Goal: Check status: Check status

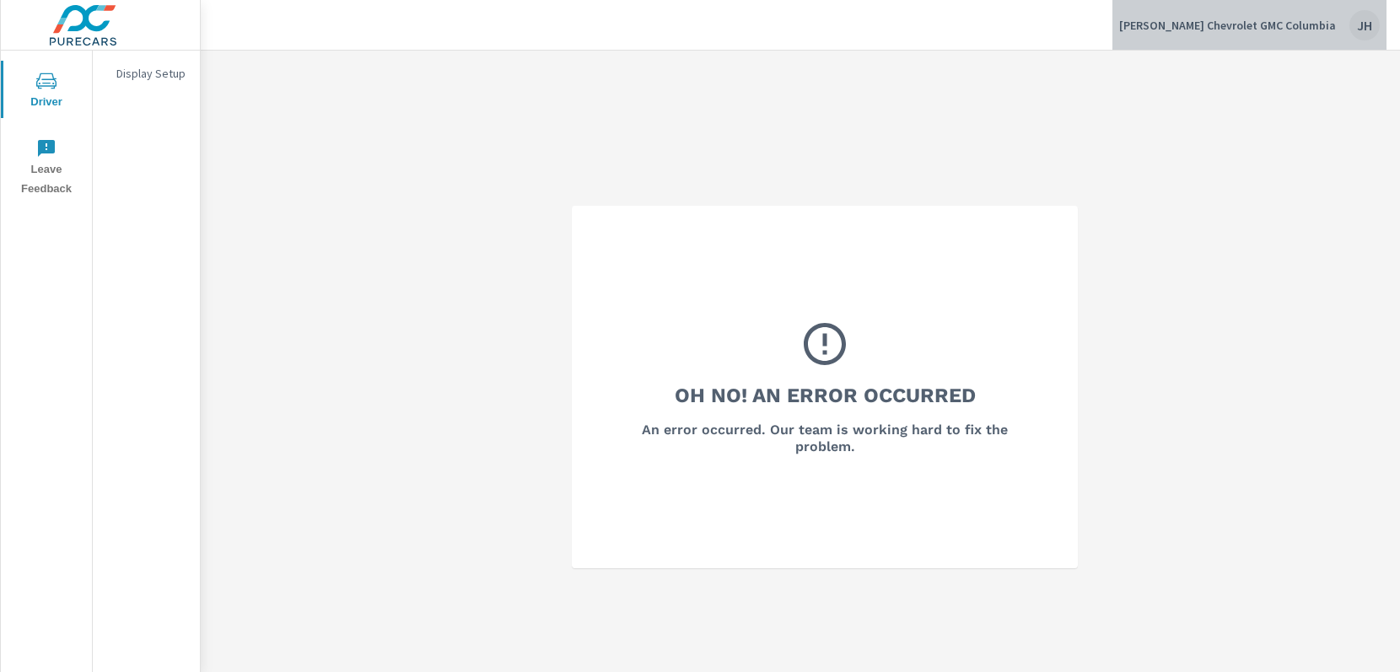
click at [1324, 30] on p "[PERSON_NAME] Chevrolet GMC Columbia" at bounding box center [1227, 25] width 217 height 15
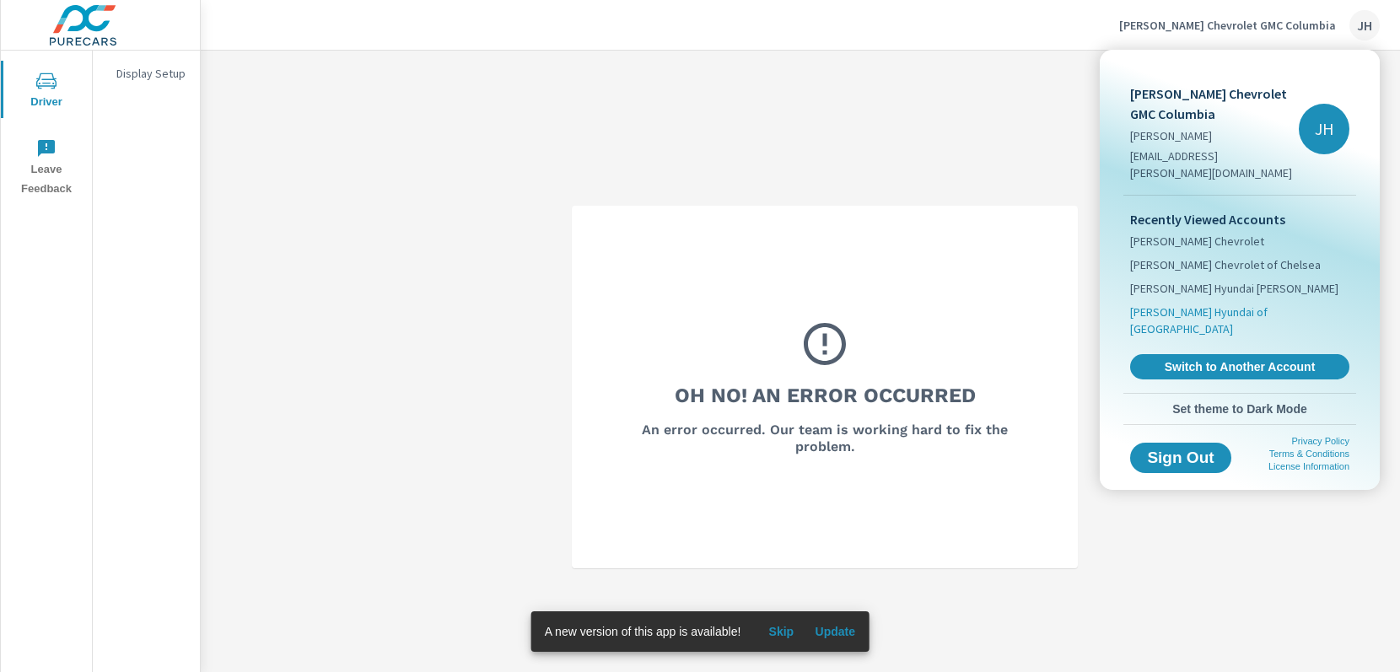
click at [1201, 304] on span "[PERSON_NAME] Hyundai of [GEOGRAPHIC_DATA]" at bounding box center [1239, 321] width 219 height 34
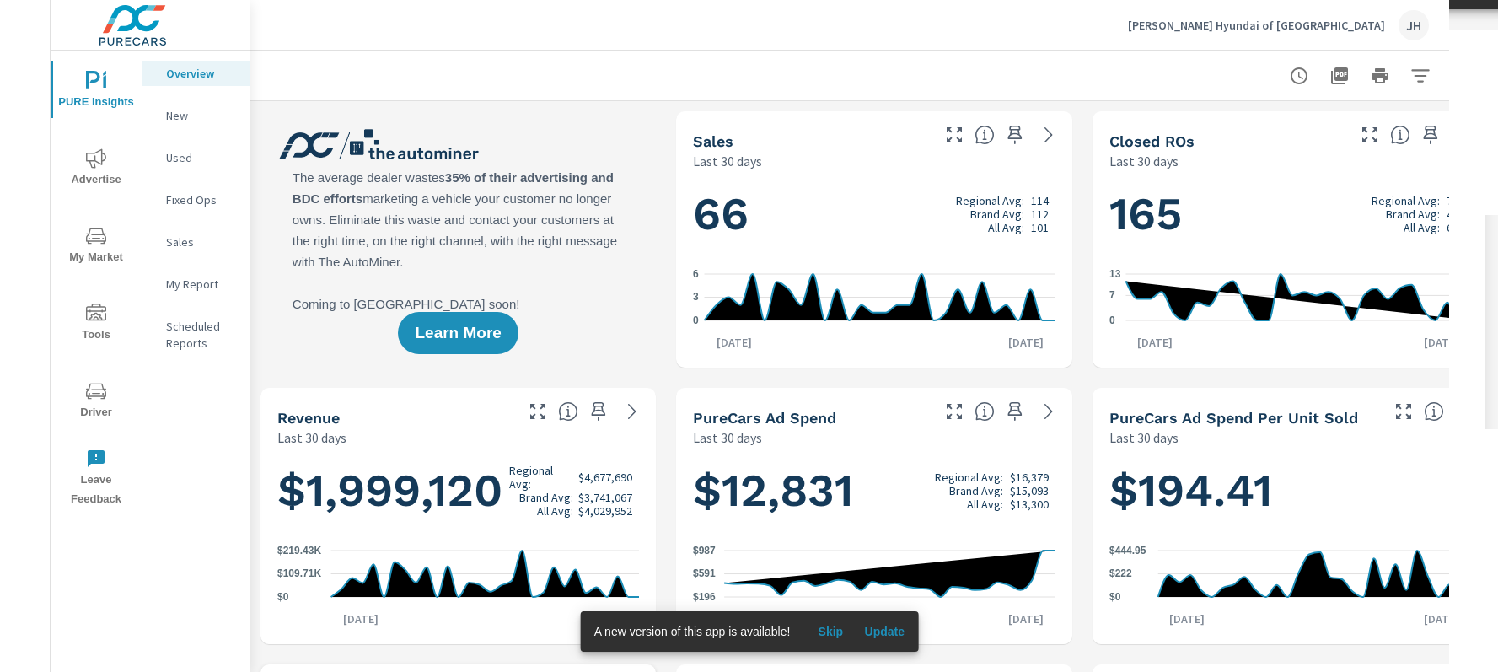
scroll to position [1, 0]
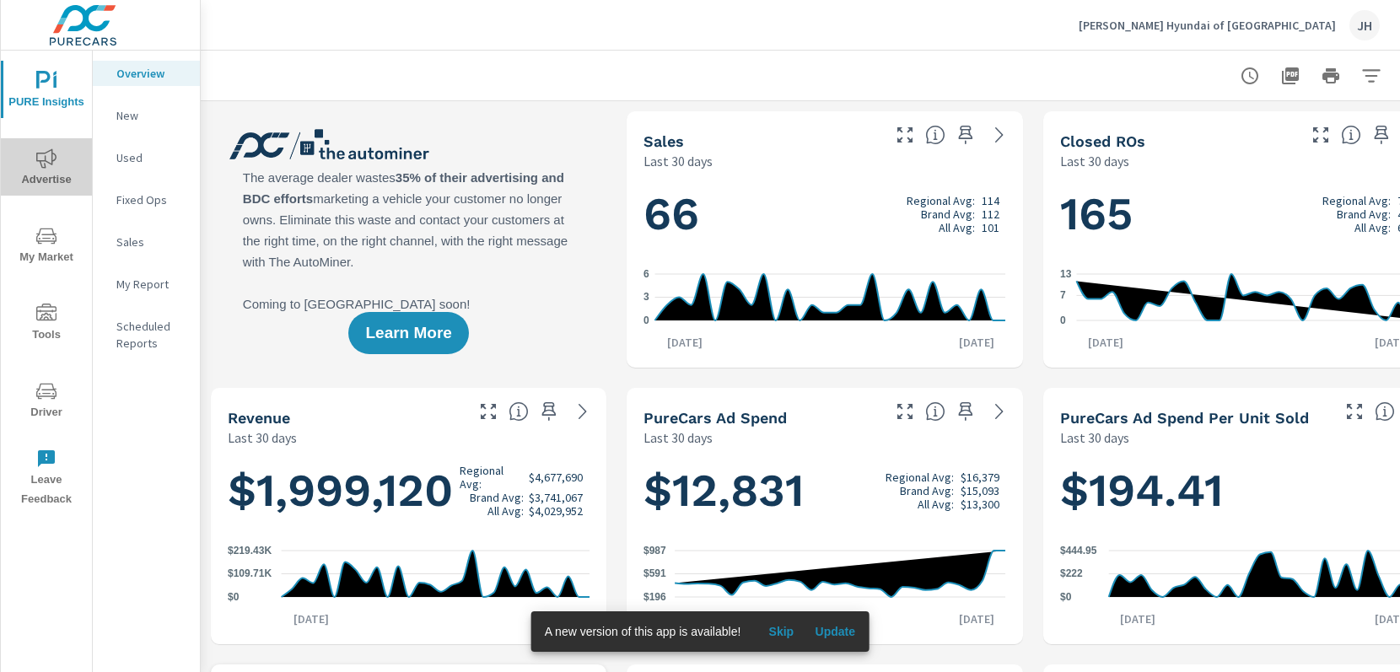
click at [62, 163] on span "Advertise" at bounding box center [46, 168] width 81 height 41
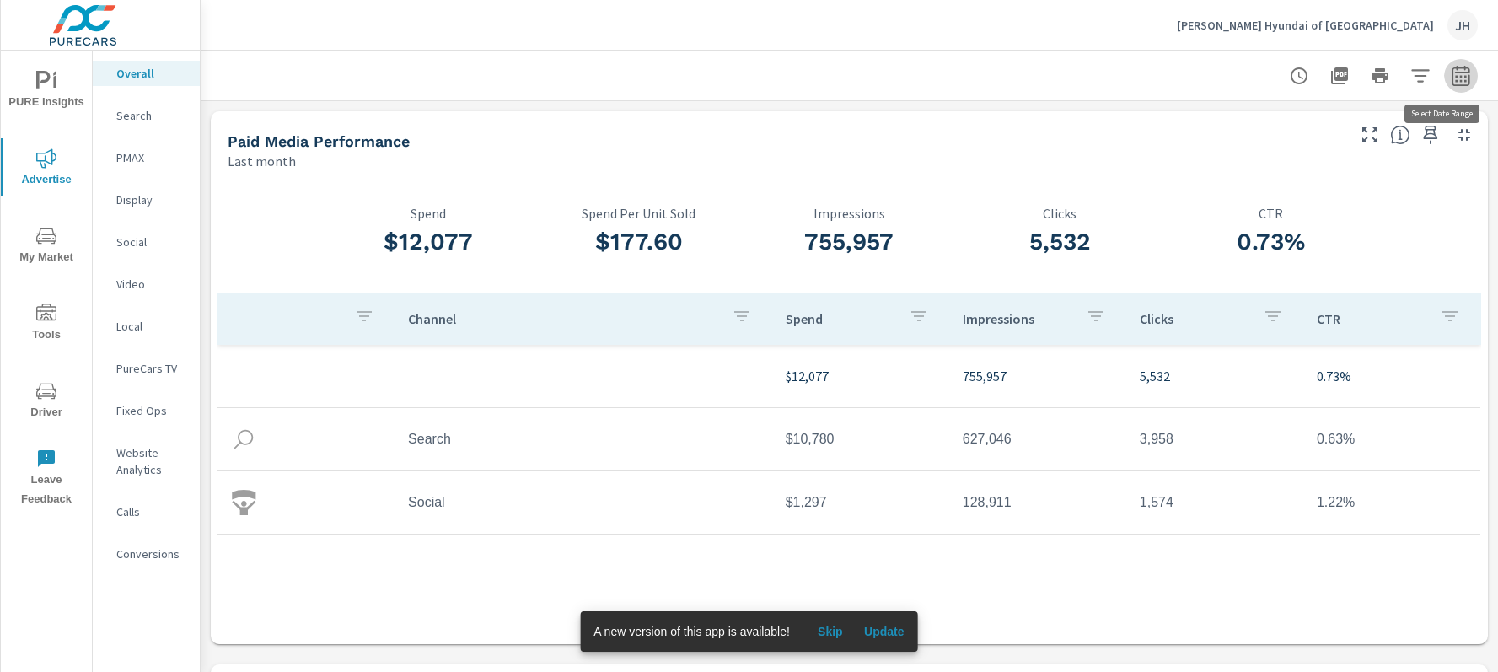
click at [1399, 79] on icon "button" at bounding box center [1461, 76] width 20 height 20
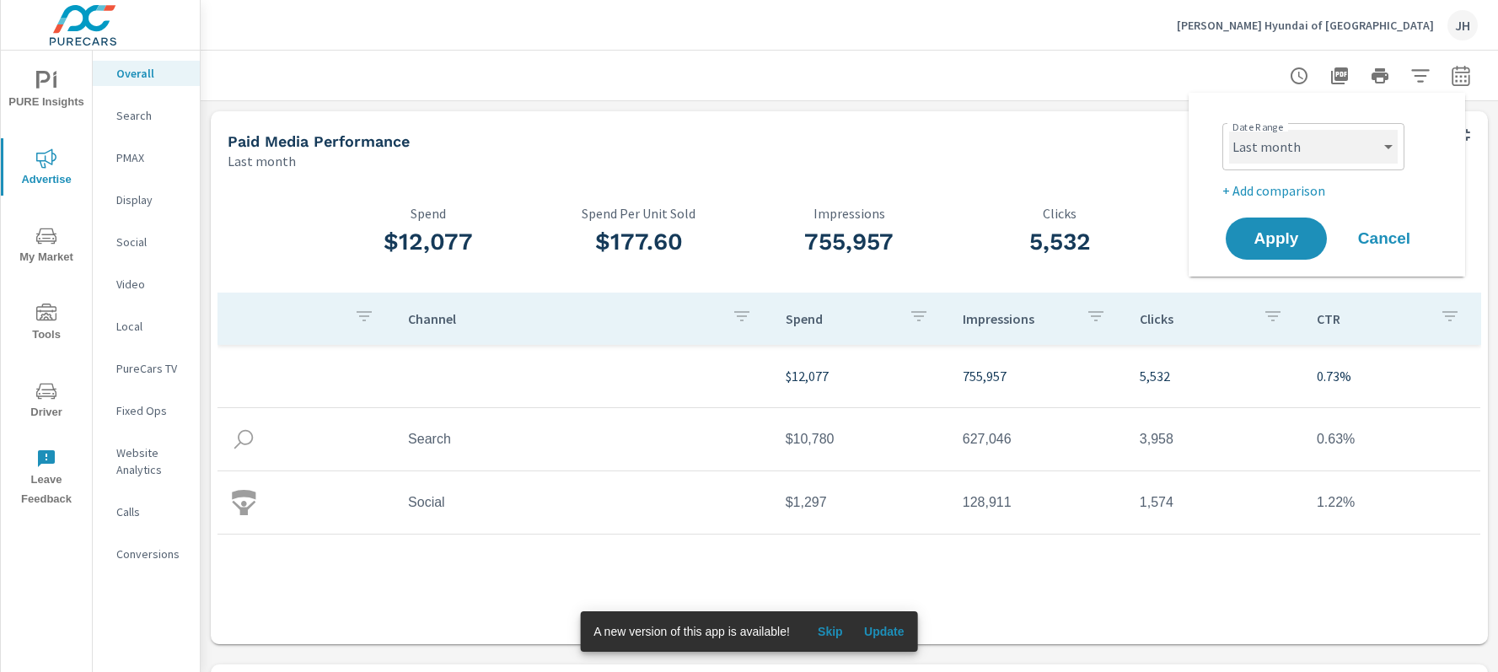
click at [1393, 144] on select "Custom [DATE] Last week Last 7 days Last 14 days Last 30 days Last 45 days Last…" at bounding box center [1313, 147] width 169 height 34
click at [1229, 130] on select "Custom [DATE] Last week Last 7 days Last 14 days Last 30 days Last 45 days Last…" at bounding box center [1313, 147] width 169 height 34
select select "custom"
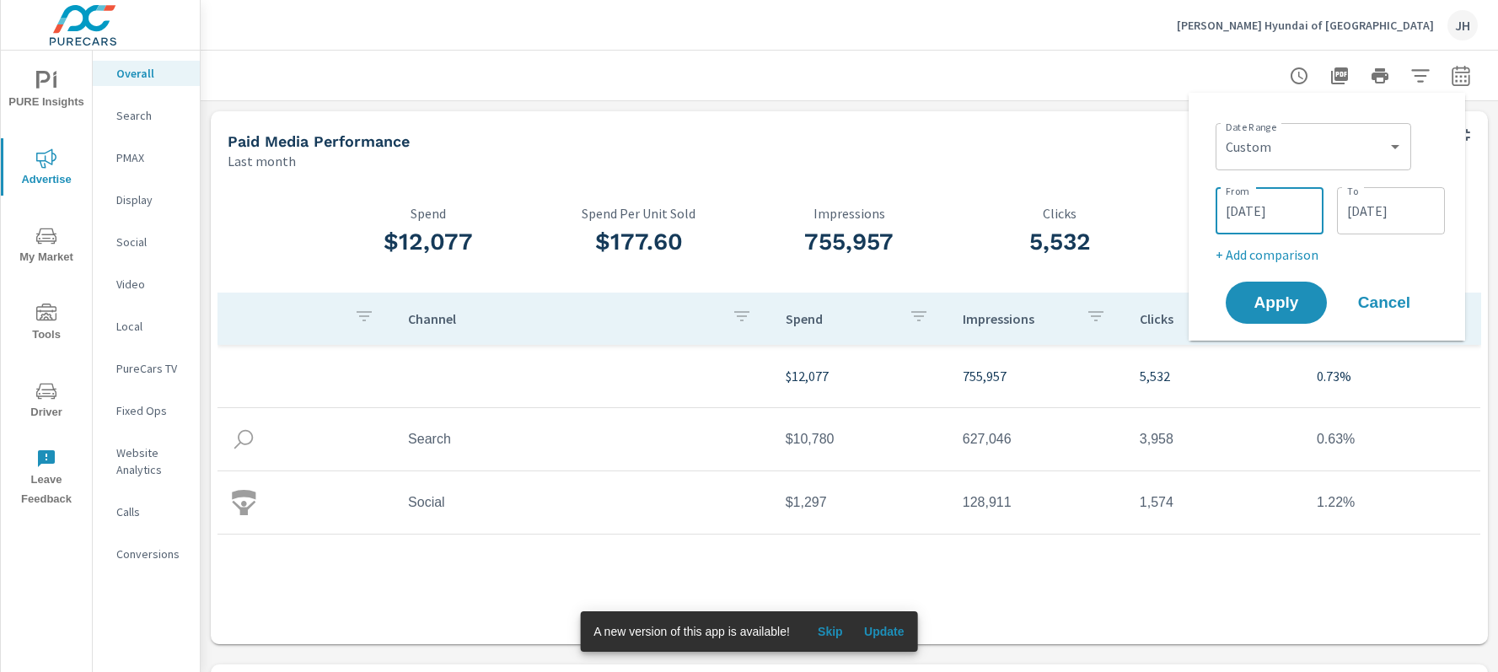
click at [1260, 203] on input "[DATE]" at bounding box center [1270, 211] width 94 height 34
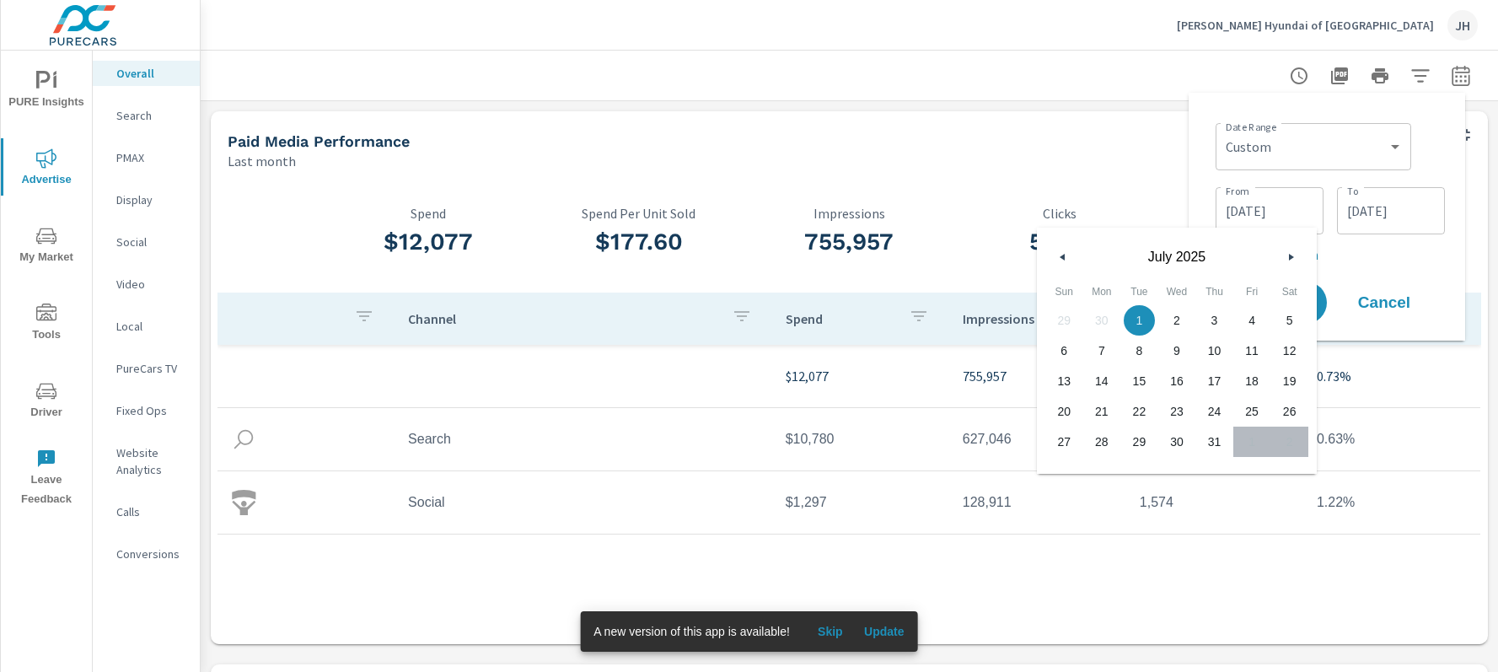
click at [1034, 250] on h3 "5,532" at bounding box center [1059, 242] width 211 height 29
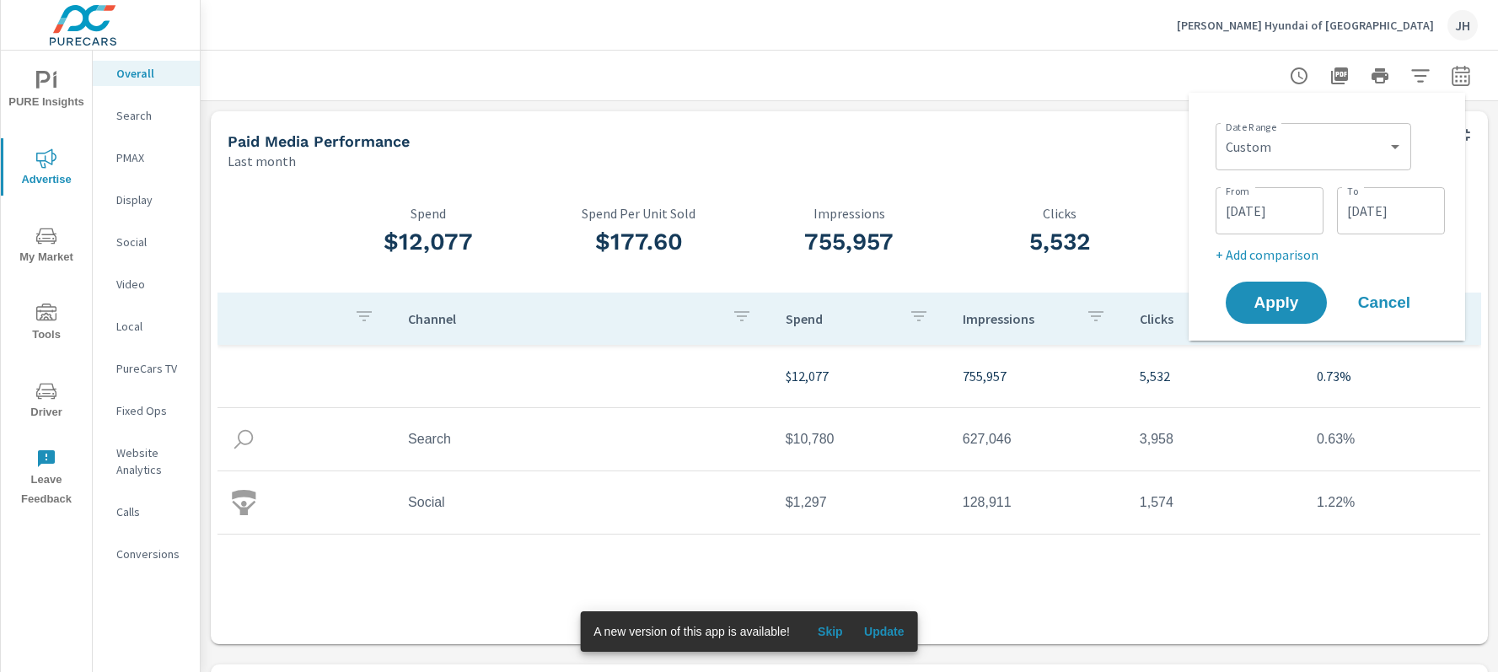
click at [1269, 219] on input "[DATE]" at bounding box center [1270, 211] width 94 height 34
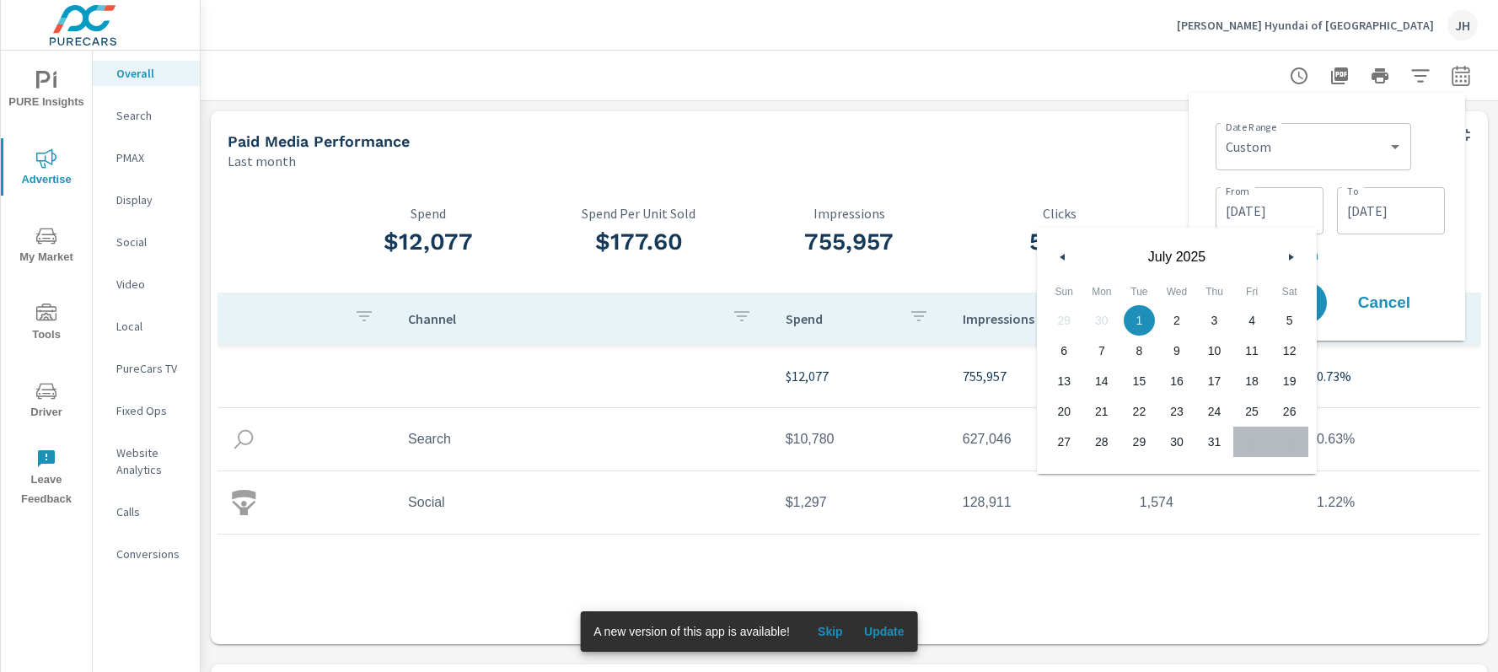
click at [1064, 257] on icon "button" at bounding box center [1060, 257] width 8 height 7
click at [1059, 322] on span "1" at bounding box center [1064, 320] width 38 height 22
type input "[DATE]"
click at [1389, 210] on input "[DATE]" at bounding box center [1391, 211] width 94 height 34
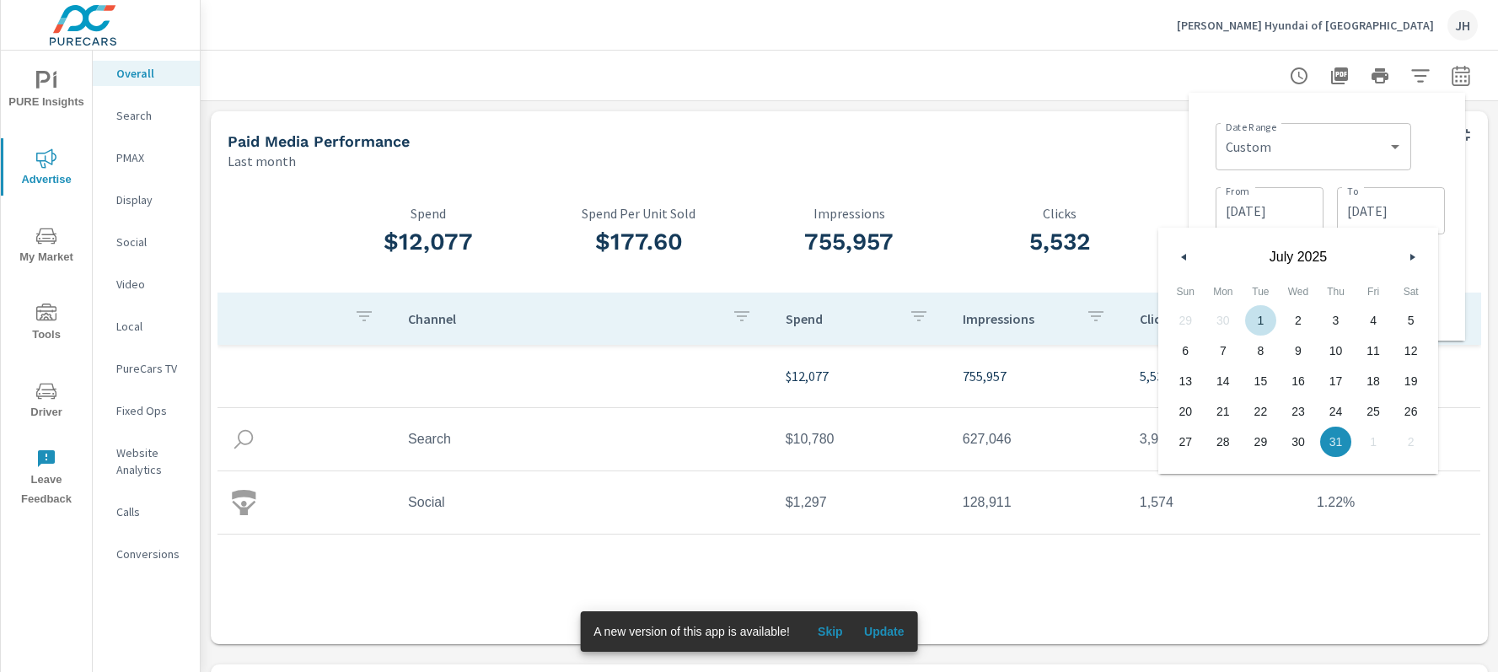
click at [1225, 320] on div "29 30 1 2 3 4 5 6 7 8 9 10 11 12 13 14 15 16 17 18 19 20 21 22 23 24 25 26 27 2…" at bounding box center [1298, 381] width 263 height 152
click at [1180, 257] on icon "button" at bounding box center [1182, 257] width 8 height 7
click at [1223, 444] on span "30" at bounding box center [1224, 442] width 38 height 22
type input "[DATE]"
click at [1399, 242] on div "Date Range Custom [DATE] Last week Last 7 days Last 14 days Last 30 days Last 4…" at bounding box center [1327, 217] width 277 height 248
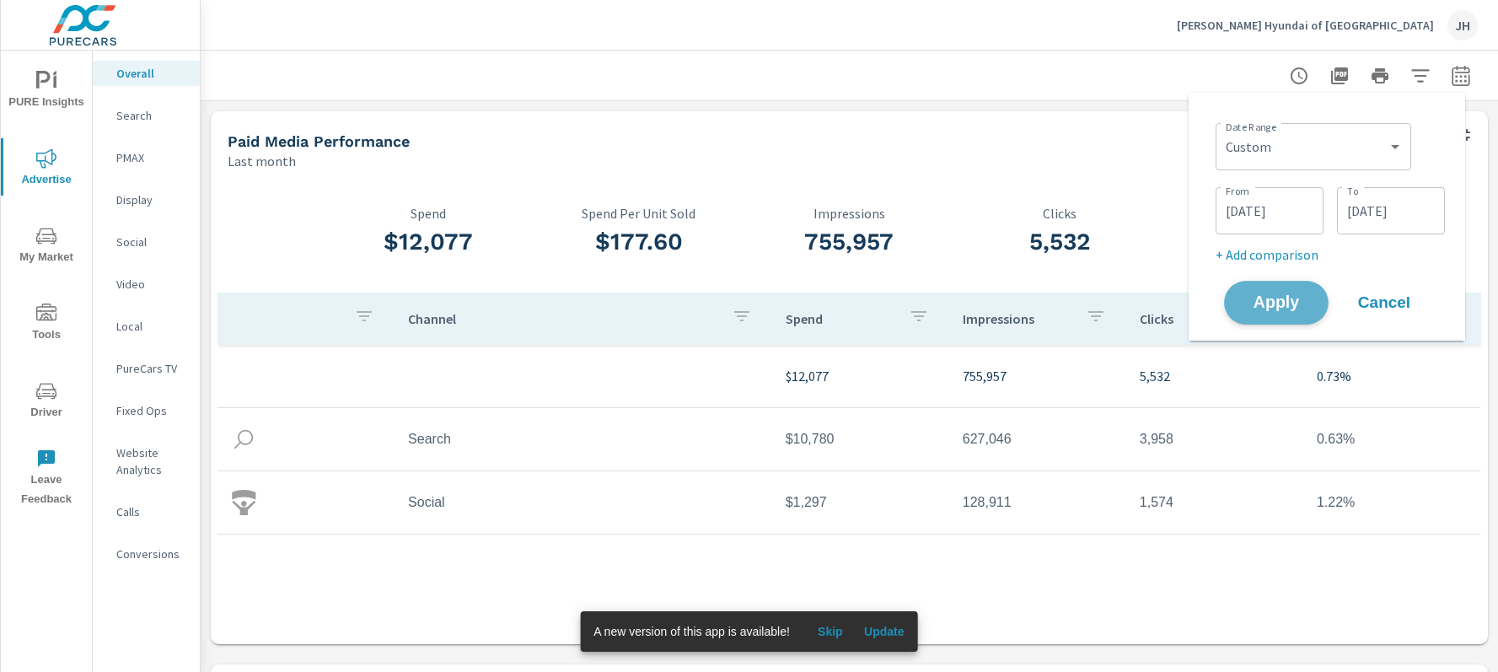
click at [1299, 302] on span "Apply" at bounding box center [1276, 303] width 69 height 16
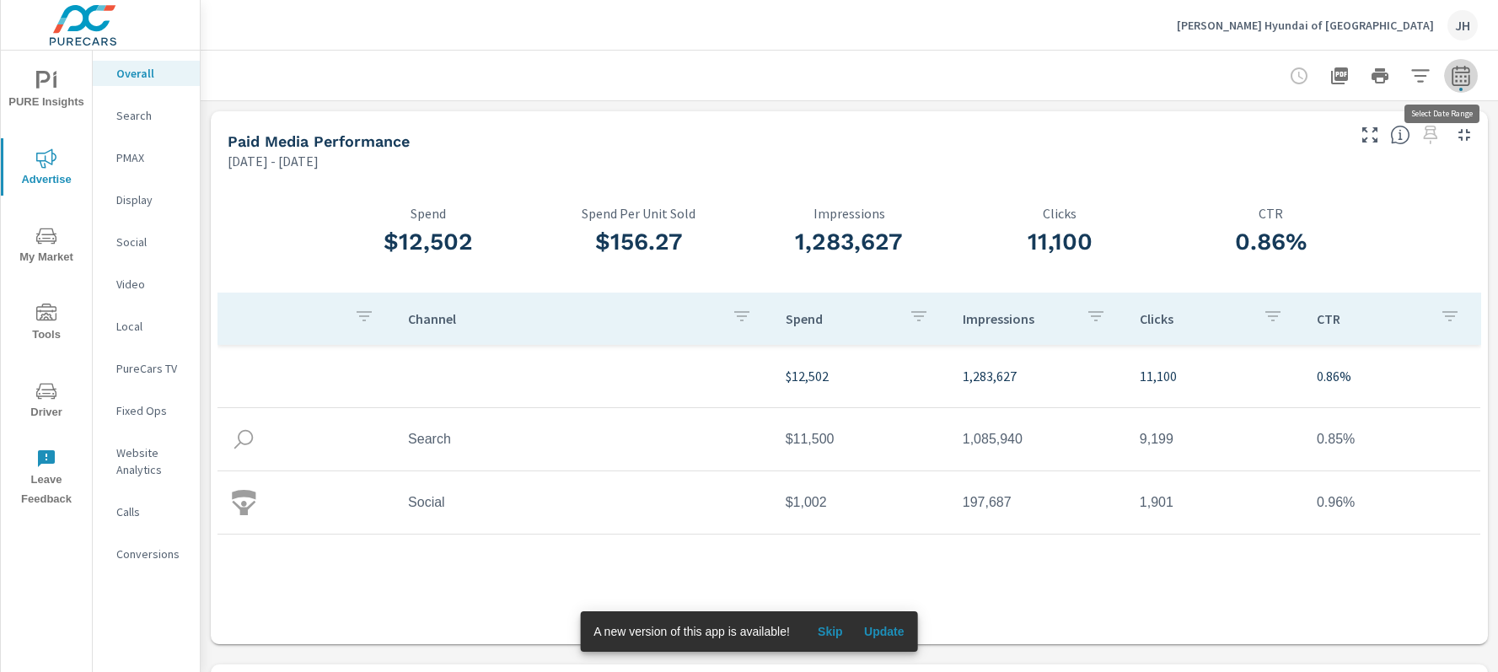
click at [1399, 78] on icon "button" at bounding box center [1461, 76] width 20 height 20
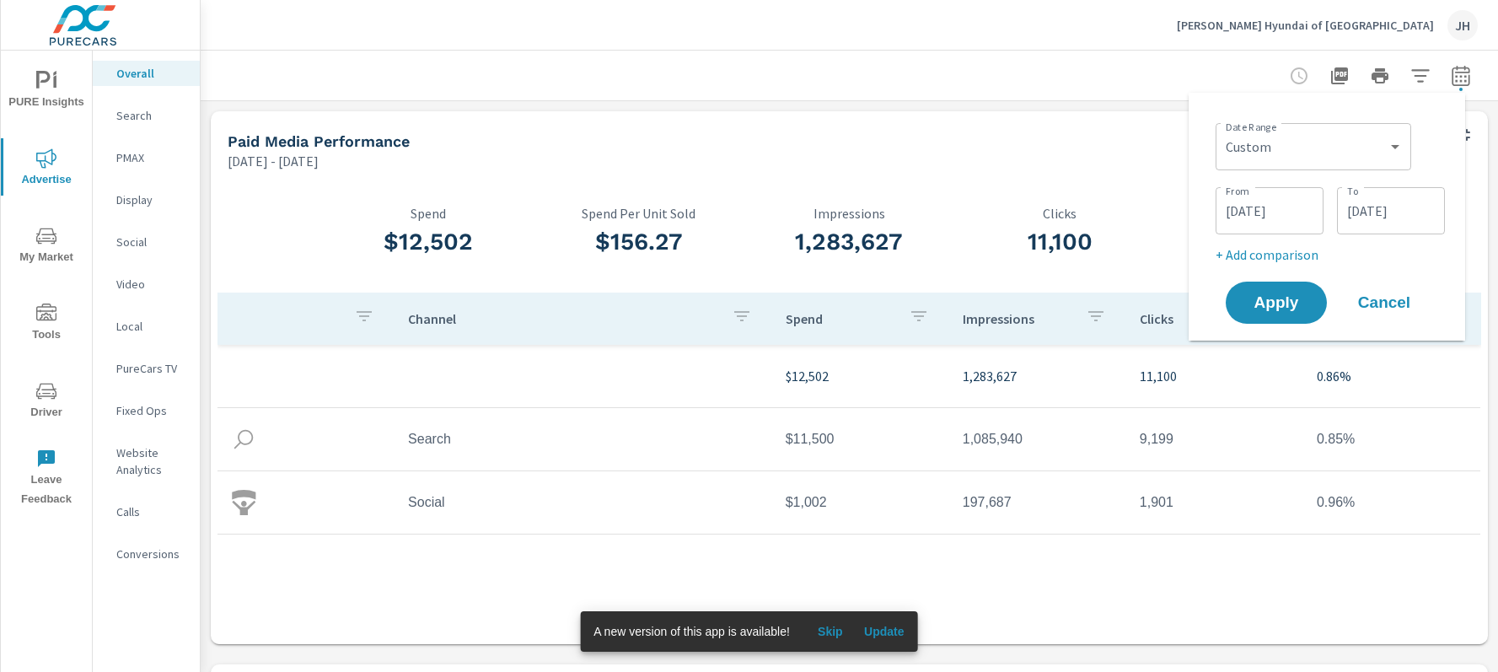
click at [1246, 213] on input "[DATE]" at bounding box center [1270, 211] width 94 height 34
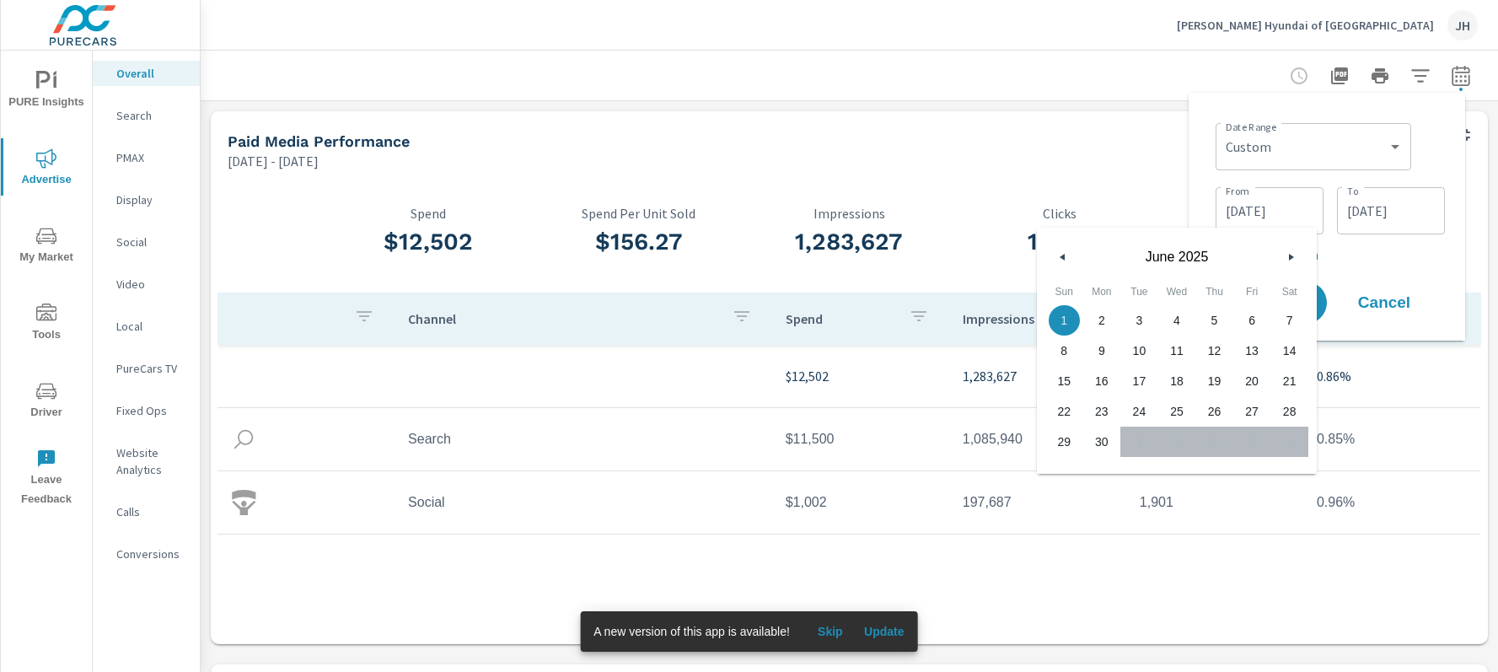
click at [1062, 260] on icon "button" at bounding box center [1060, 257] width 8 height 7
click at [1213, 324] on span "1" at bounding box center [1215, 320] width 38 height 22
type input "[DATE]"
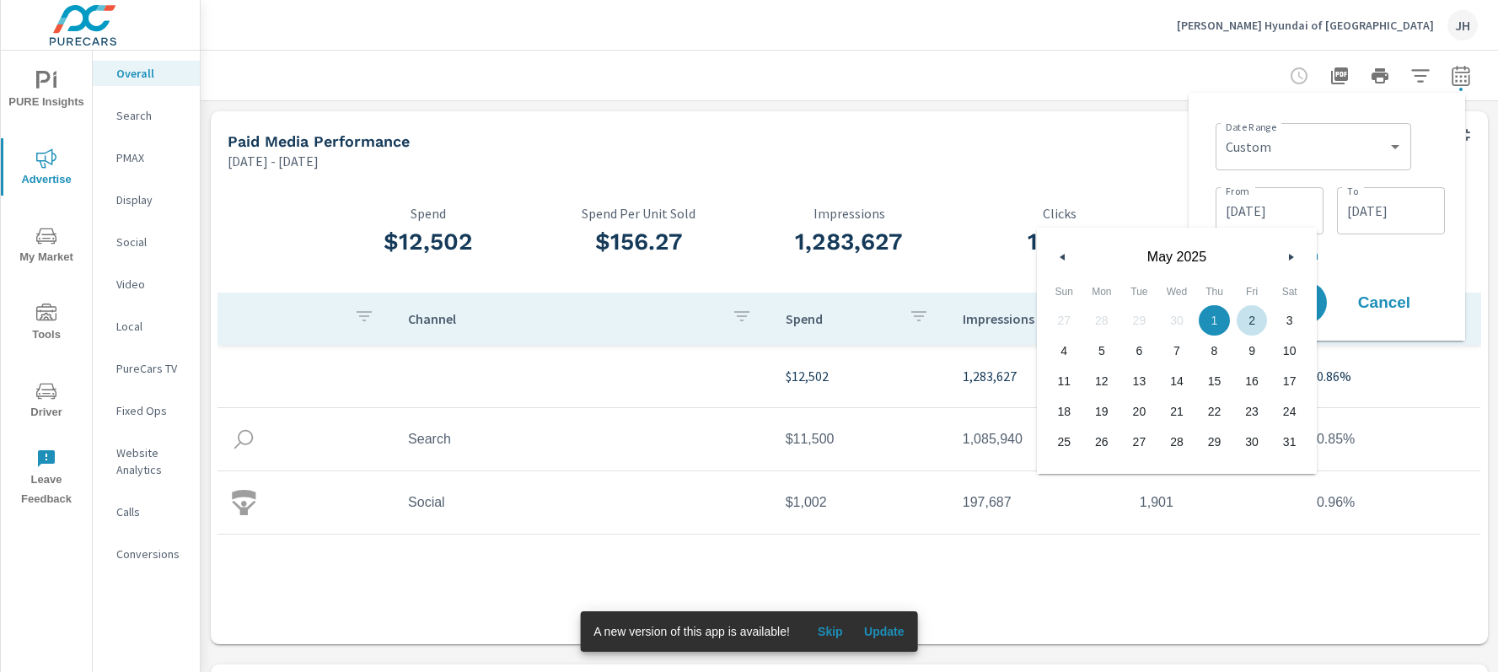
click at [1385, 216] on input "[DATE]" at bounding box center [1391, 211] width 94 height 34
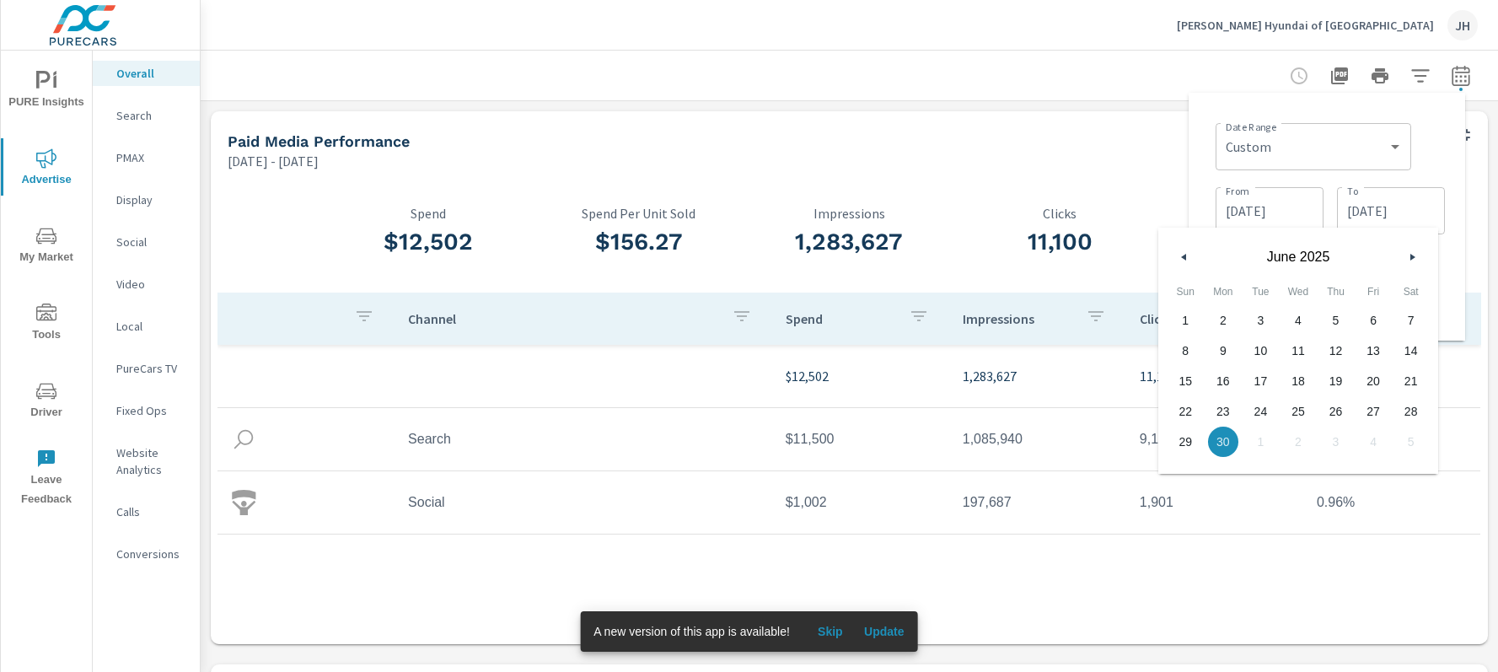
click at [1190, 256] on button "button" at bounding box center [1184, 257] width 20 height 20
click at [1399, 440] on span "31" at bounding box center [1411, 442] width 38 height 22
type input "[DATE]"
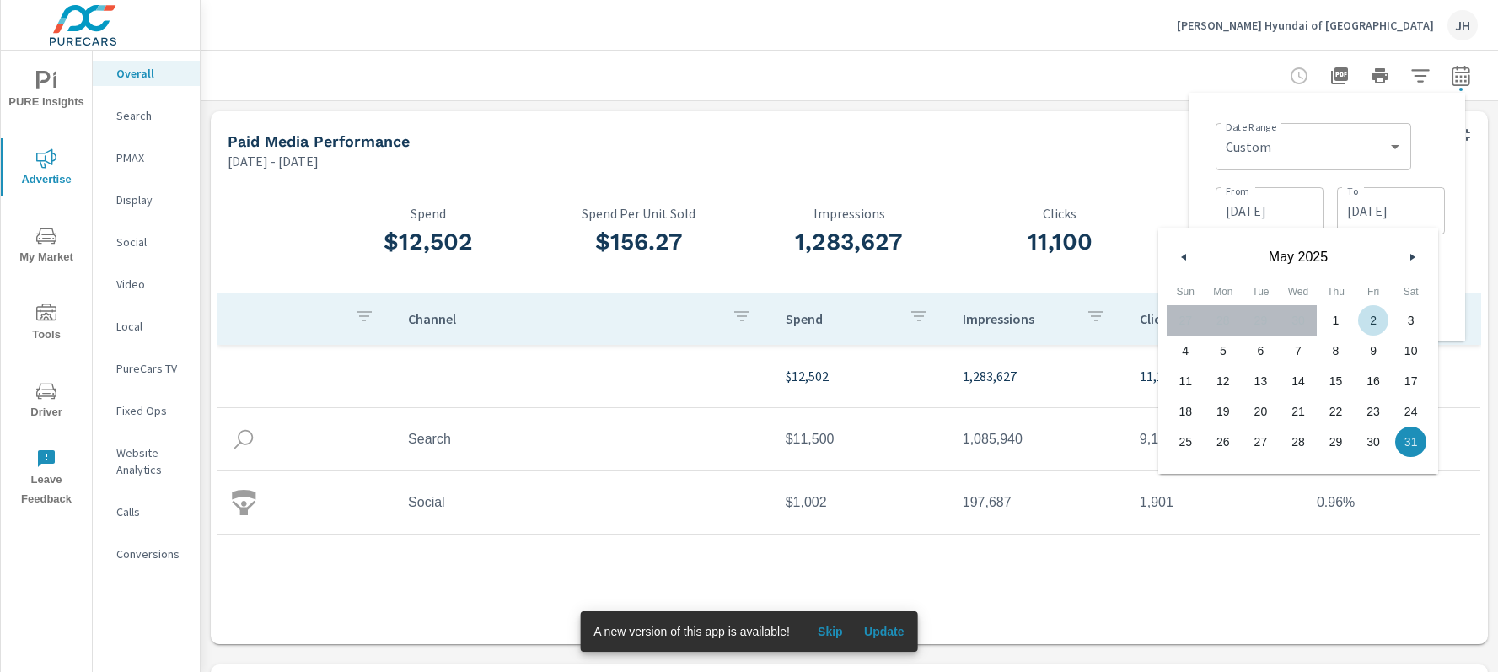
click at [1399, 270] on div "Date Range Custom [DATE] Last week Last 7 days Last 14 days Last 30 days Last 4…" at bounding box center [1327, 216] width 250 height 221
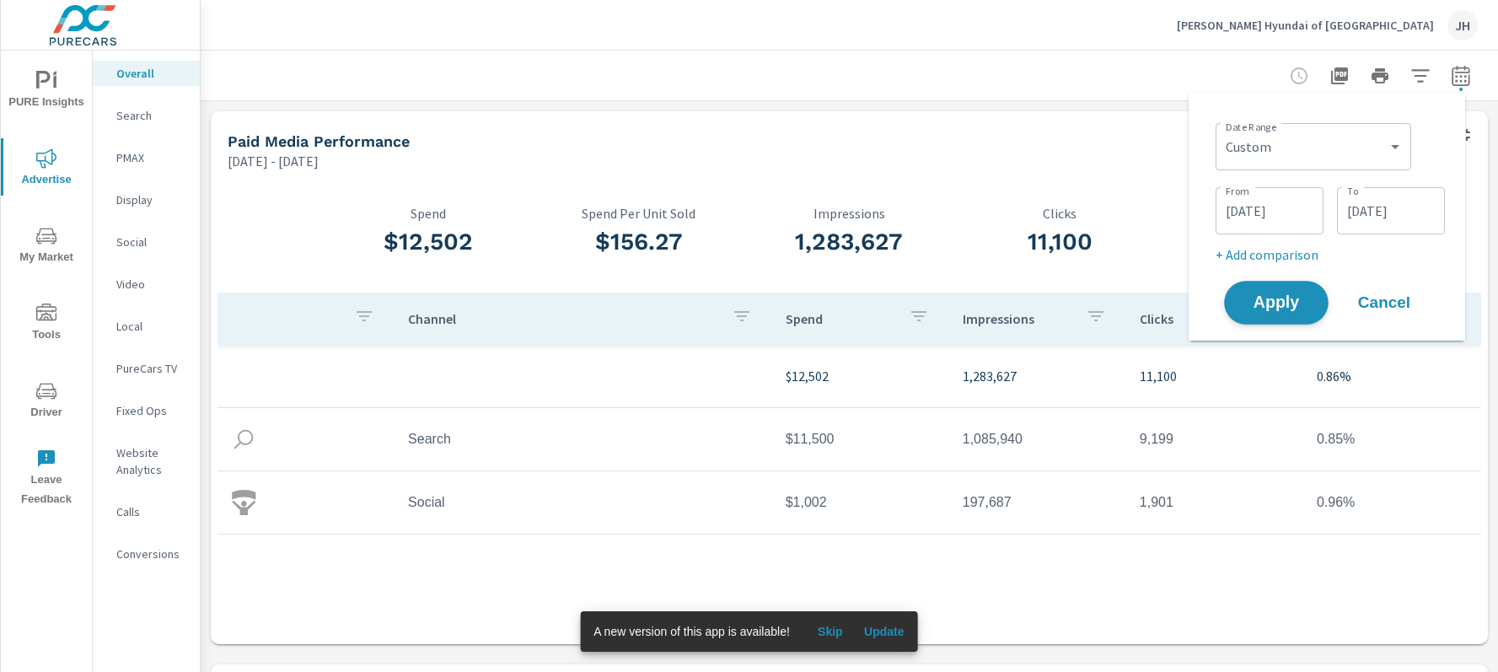
click at [1267, 309] on span "Apply" at bounding box center [1276, 303] width 69 height 16
